Goal: Information Seeking & Learning: Understand process/instructions

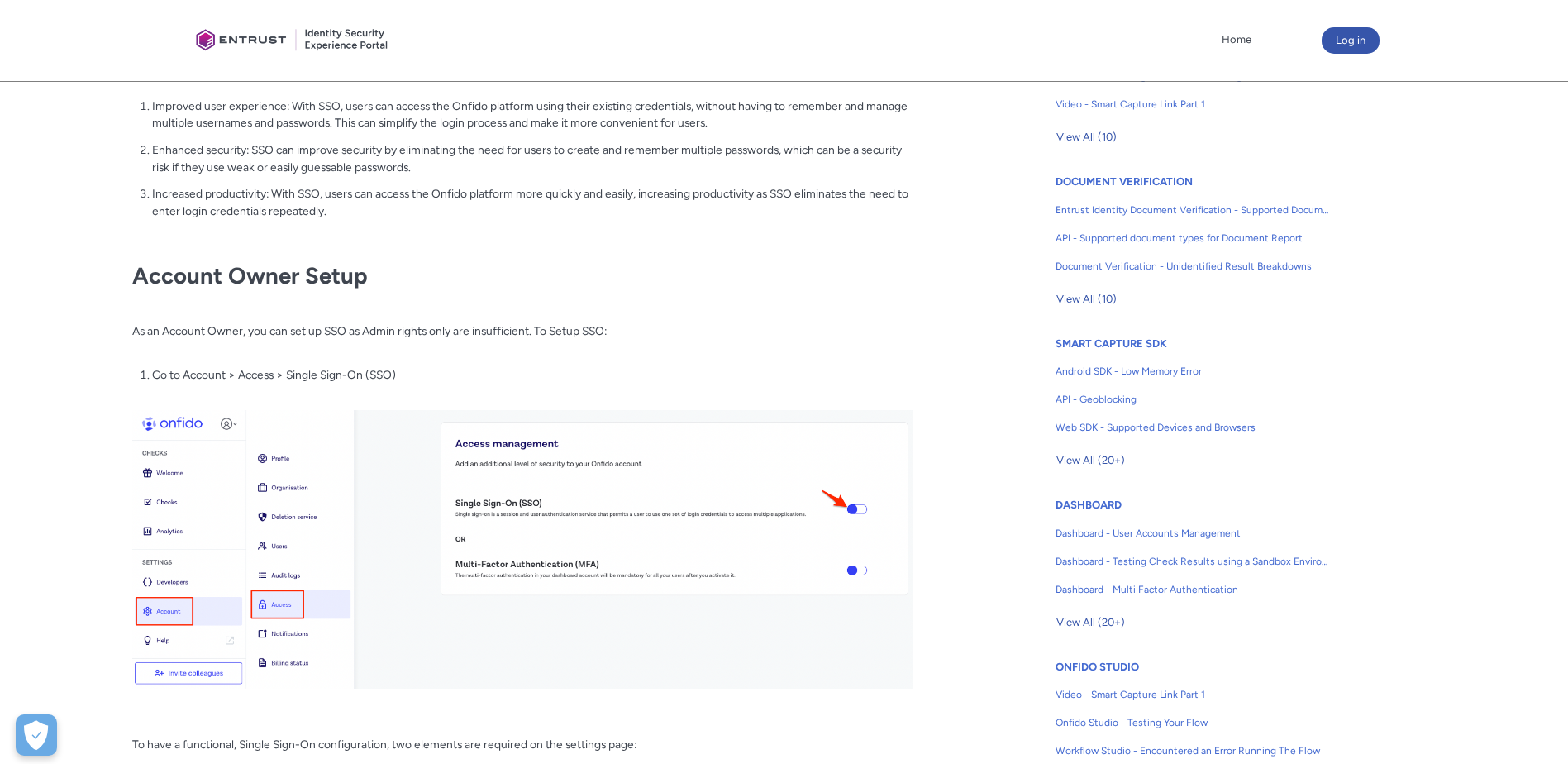
scroll to position [489, 0]
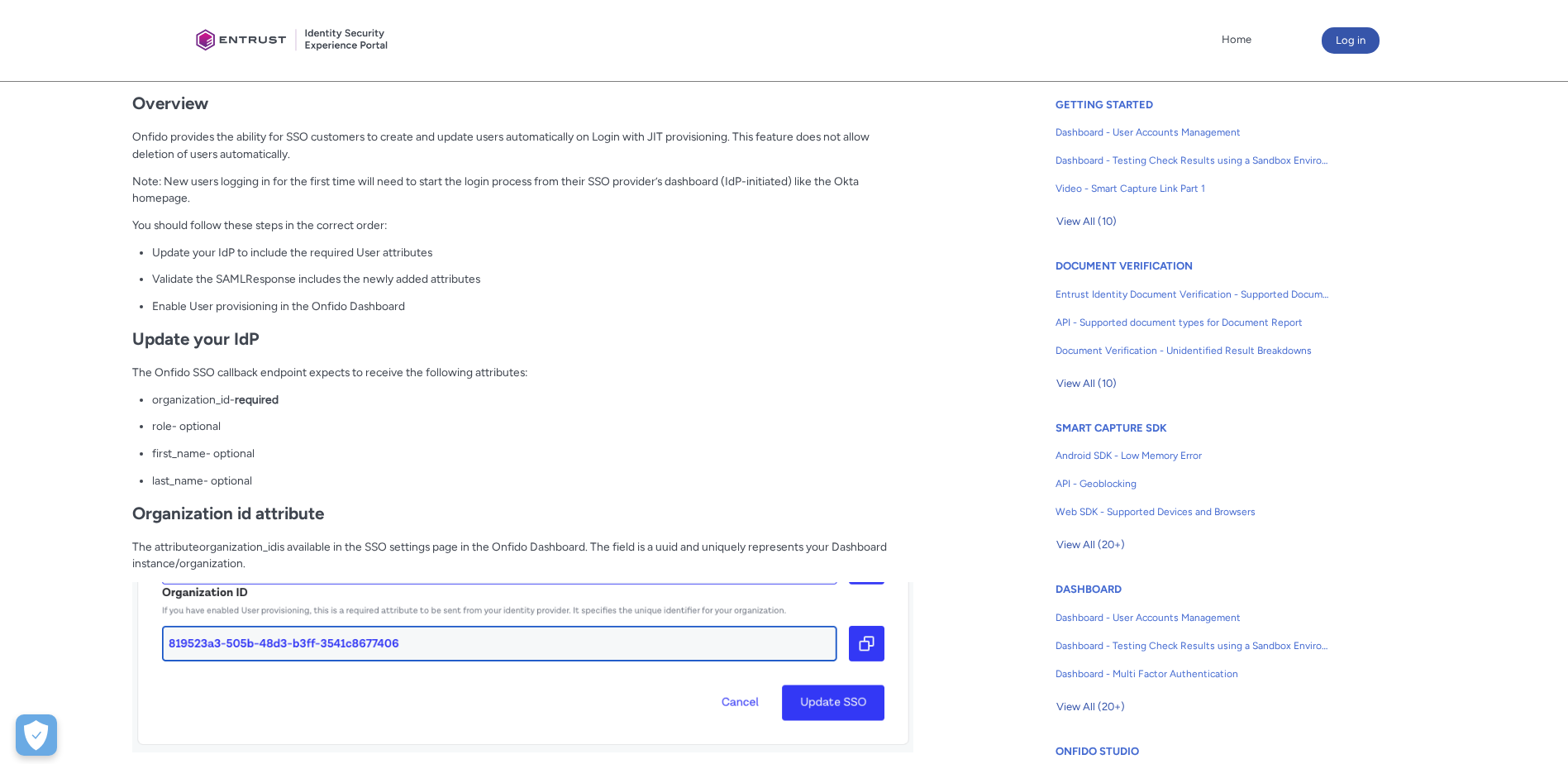
click at [164, 426] on span "role" at bounding box center [162, 425] width 20 height 13
copy p "role"
click at [183, 480] on span "last_name" at bounding box center [178, 479] width 52 height 13
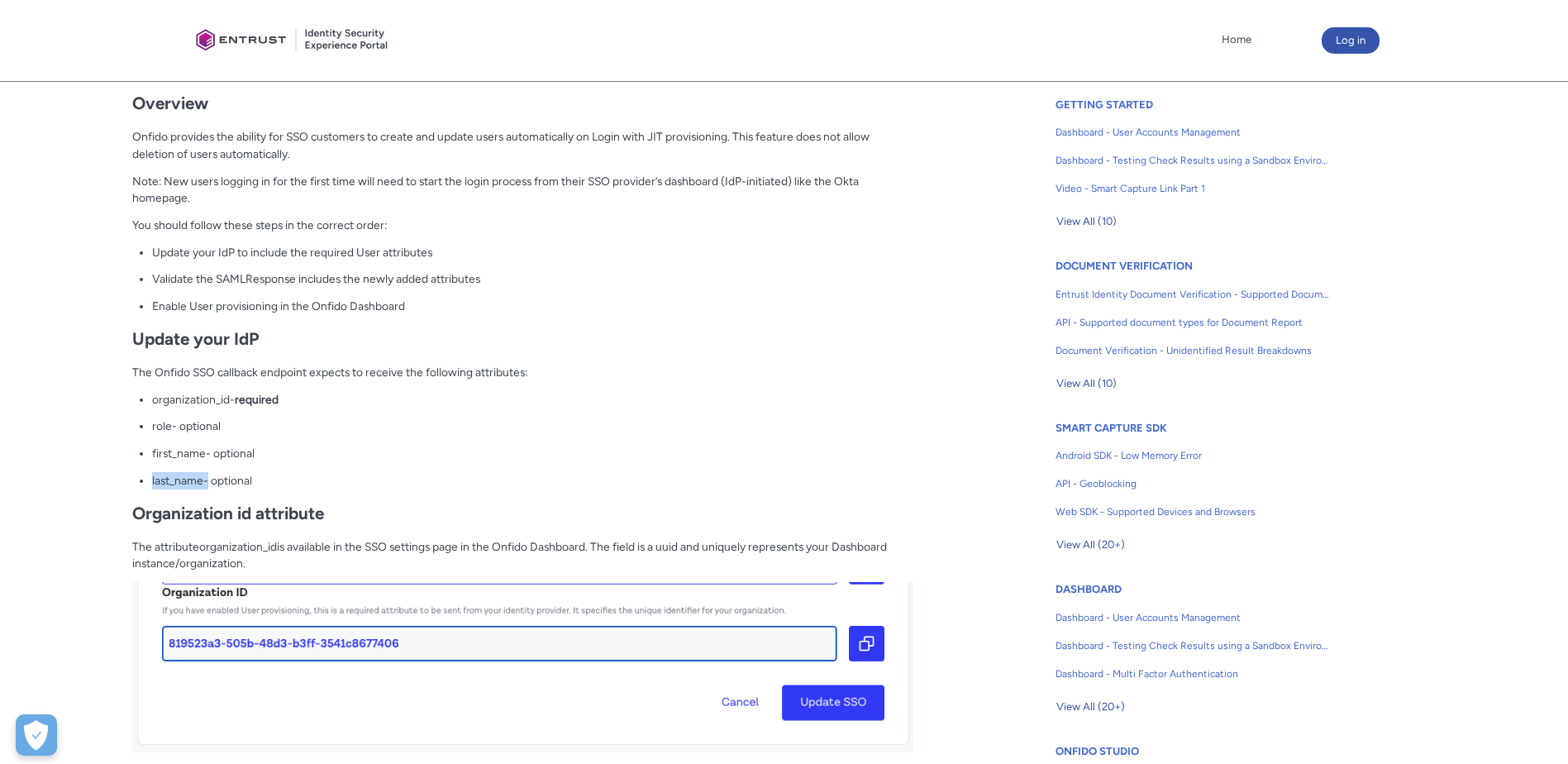
copy p "last_name"
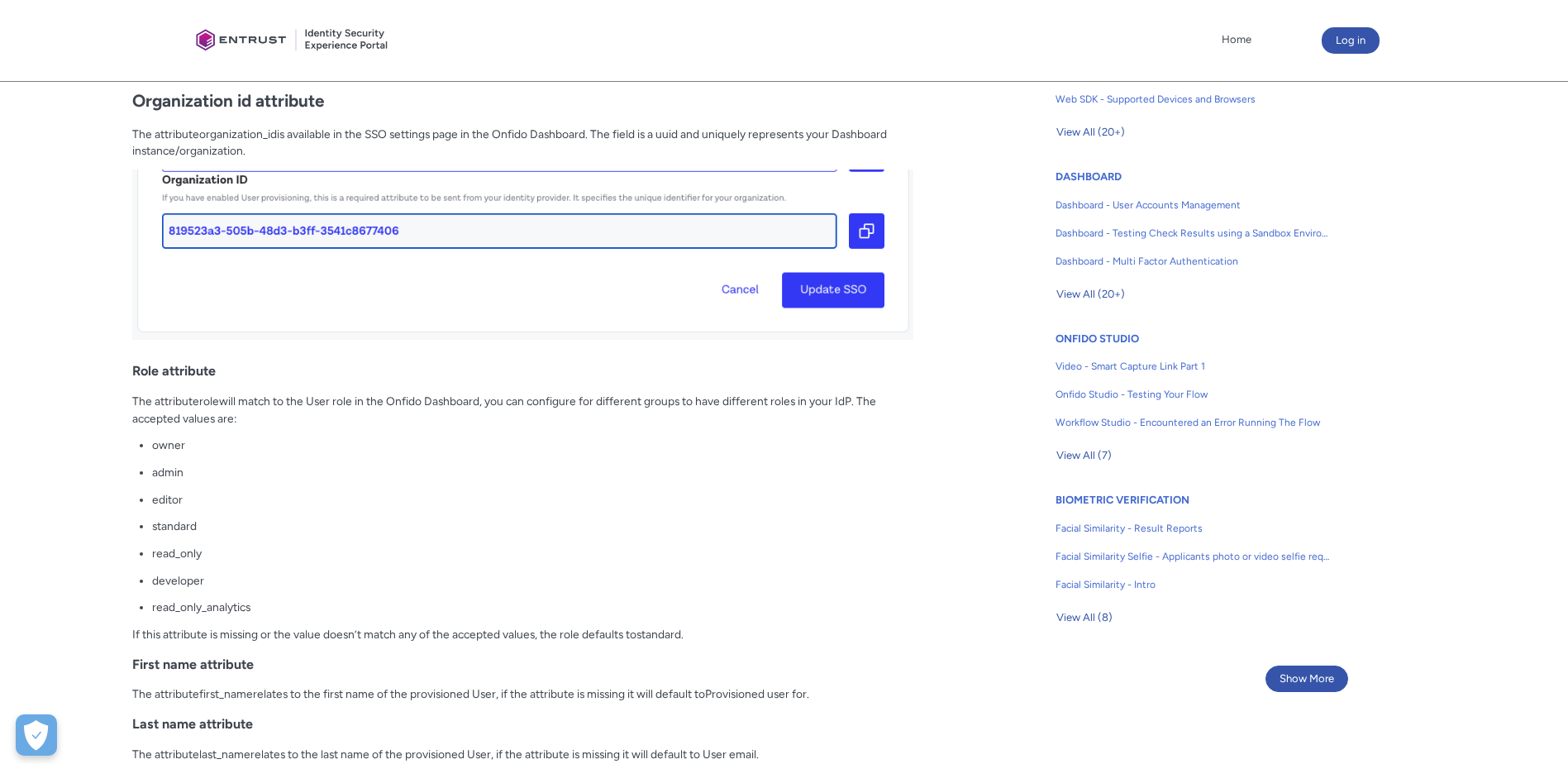
scroll to position [993, 0]
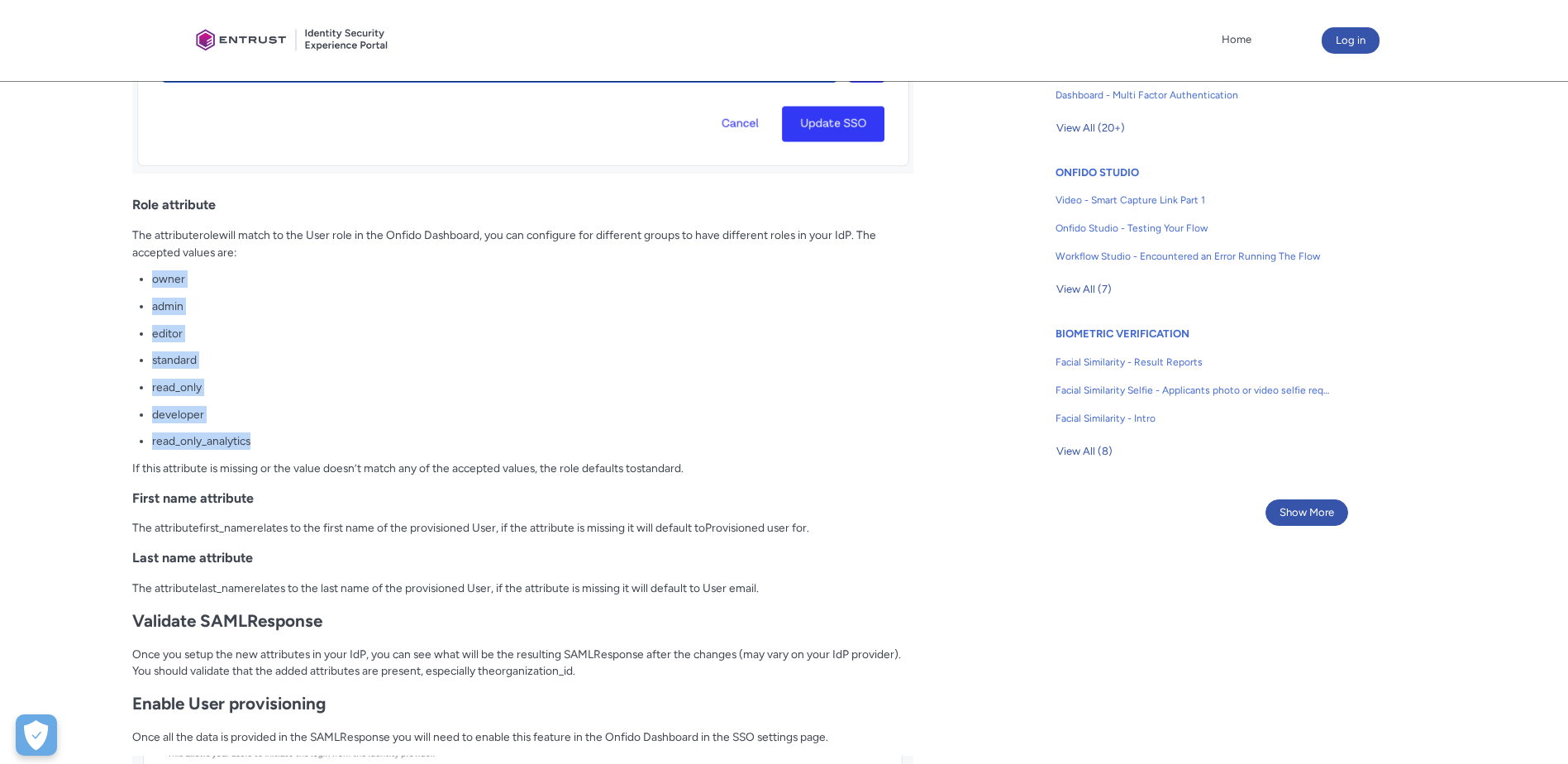
drag, startPoint x: 152, startPoint y: 279, endPoint x: 295, endPoint y: 437, distance: 213.1
click at [295, 437] on ul "owner admin editor standard read_only developer read_only_analytics" at bounding box center [533, 360] width 762 height 179
copy ul "owner admin editor standard read_only developer read_only_analytics"
